Goal: Task Accomplishment & Management: Manage account settings

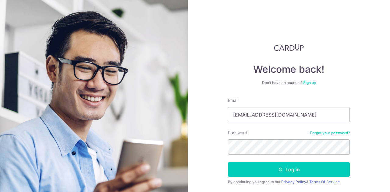
type input "[EMAIL_ADDRESS][DOMAIN_NAME]"
click at [228, 162] on button "Log in" at bounding box center [289, 169] width 122 height 15
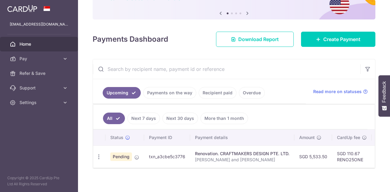
scroll to position [61, 0]
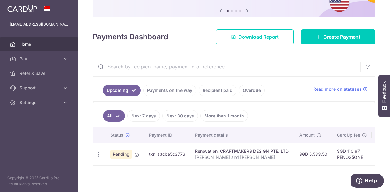
click at [350, 107] on ul "All Next 7 days Next 30 days More than 1 month" at bounding box center [230, 114] width 274 height 25
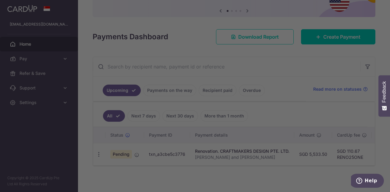
click at [292, 106] on div at bounding box center [197, 97] width 394 height 194
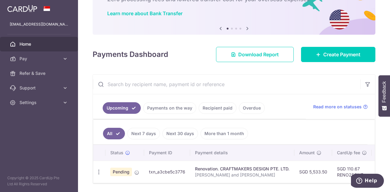
scroll to position [34, 0]
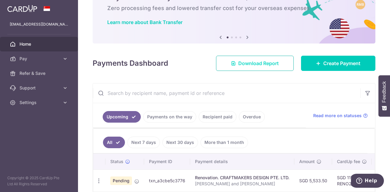
click at [264, 65] on span "Download Report" at bounding box center [258, 63] width 41 height 7
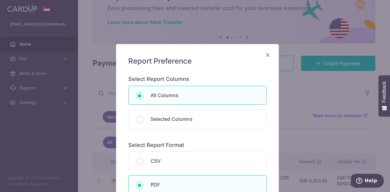
scroll to position [61, 0]
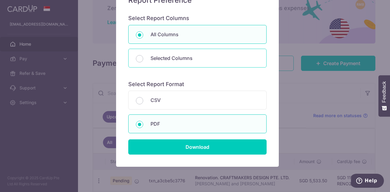
click at [175, 50] on div "Selected Columns" at bounding box center [197, 58] width 138 height 19
radio input "false"
radio input "true"
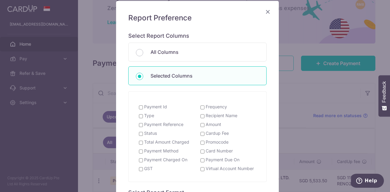
scroll to position [30, 0]
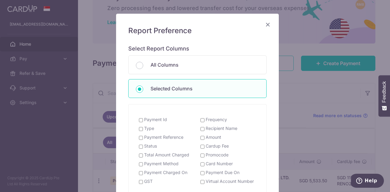
click at [265, 18] on div "Report Preference Select Report Columns All Columns Selected Columns Payment Id…" at bounding box center [197, 151] width 163 height 275
click at [265, 23] on icon "Close" at bounding box center [267, 25] width 7 height 8
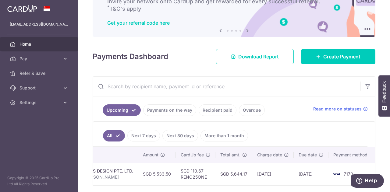
scroll to position [4, 0]
